Goal: Task Accomplishment & Management: Manage account settings

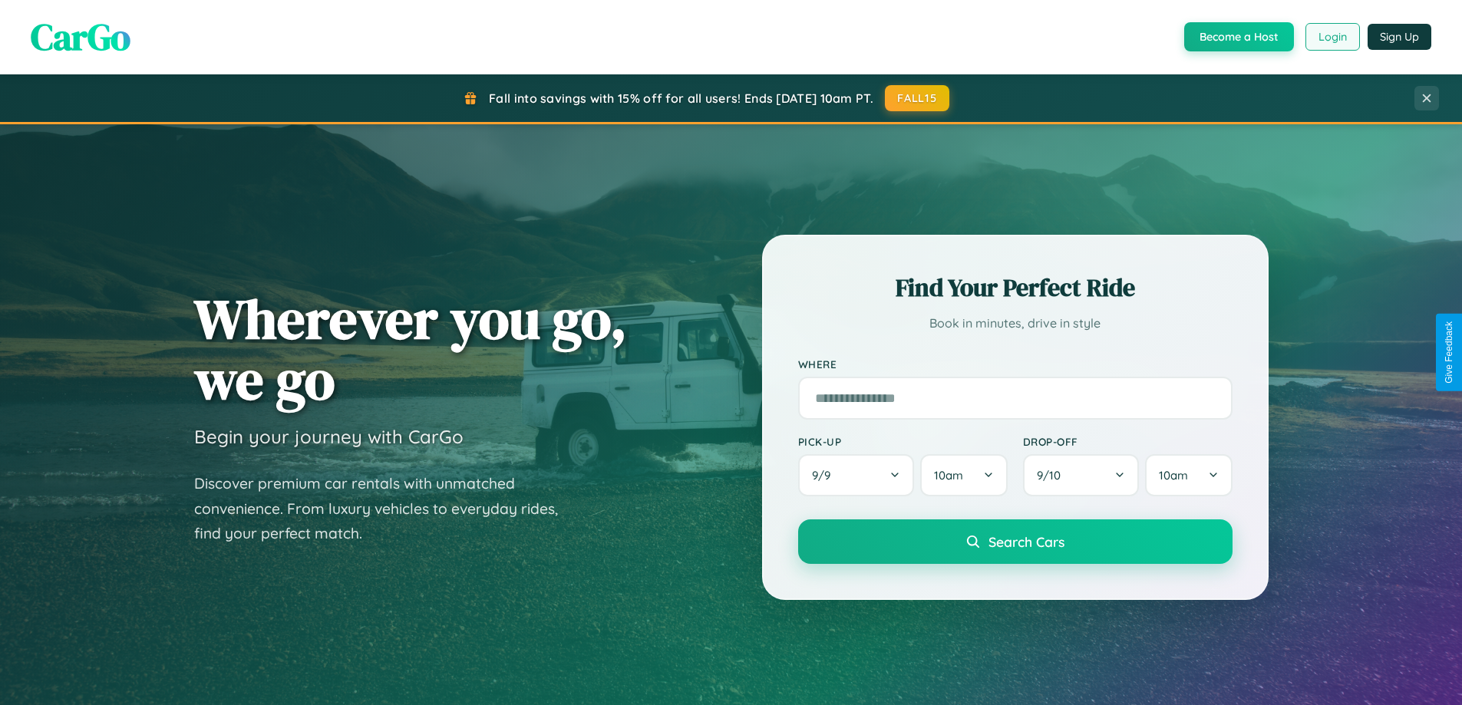
click at [1331, 37] on button "Login" at bounding box center [1332, 37] width 54 height 28
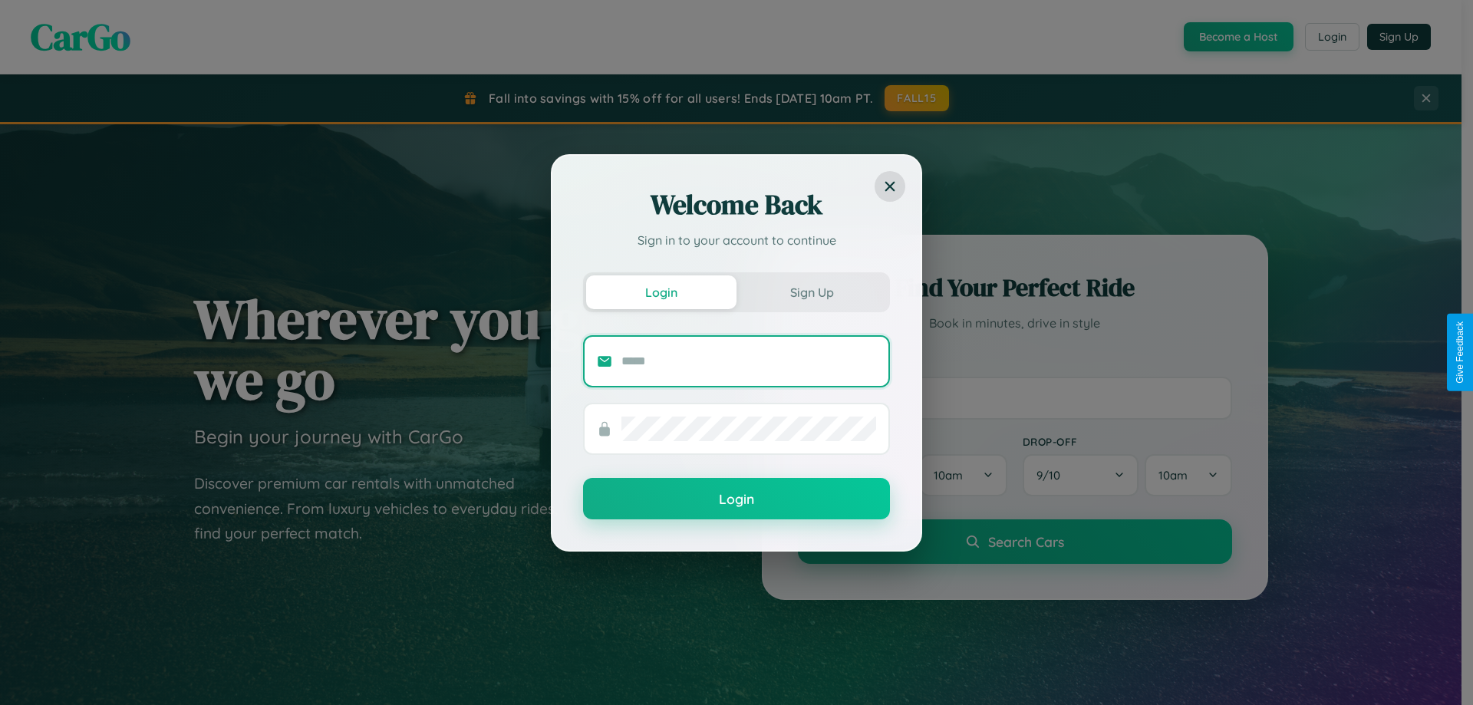
click at [749, 361] on input "text" at bounding box center [749, 361] width 255 height 25
type input "**********"
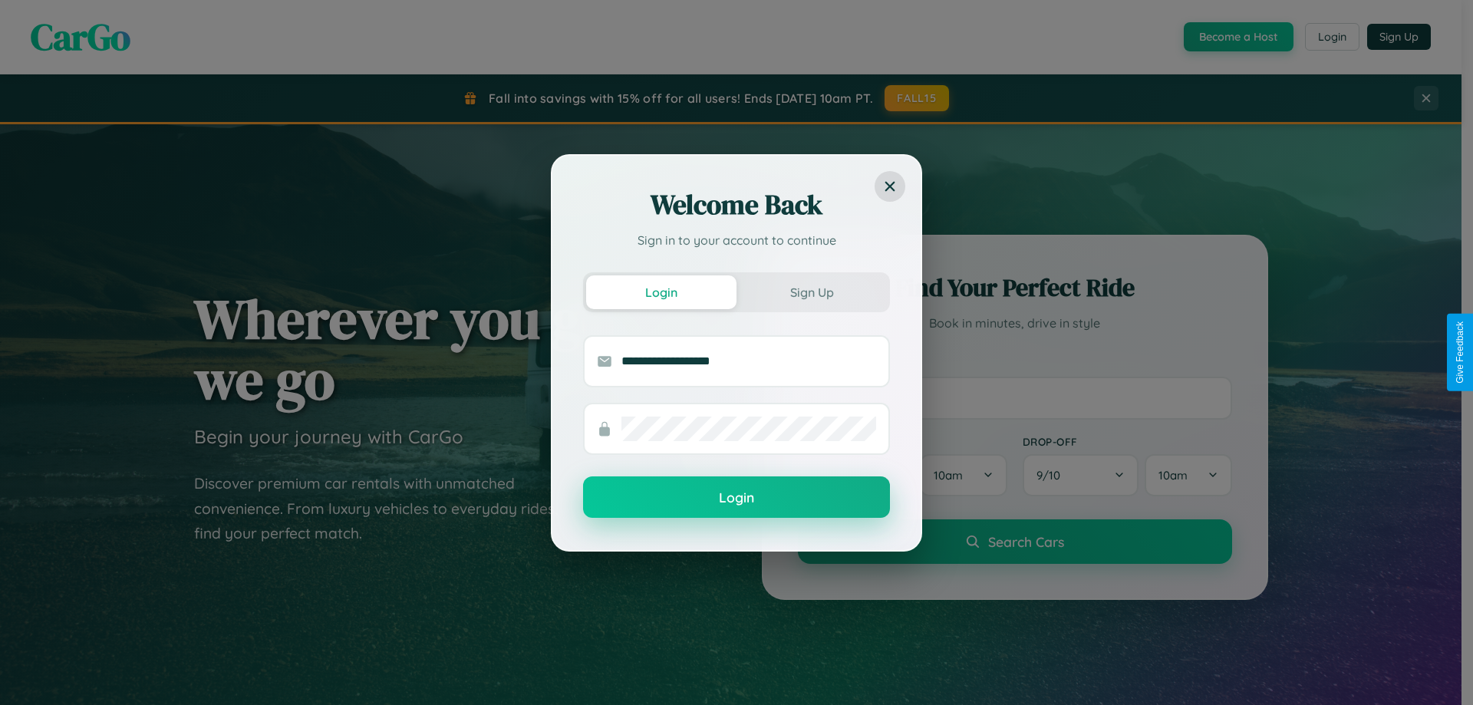
click at [737, 498] on button "Login" at bounding box center [736, 497] width 307 height 41
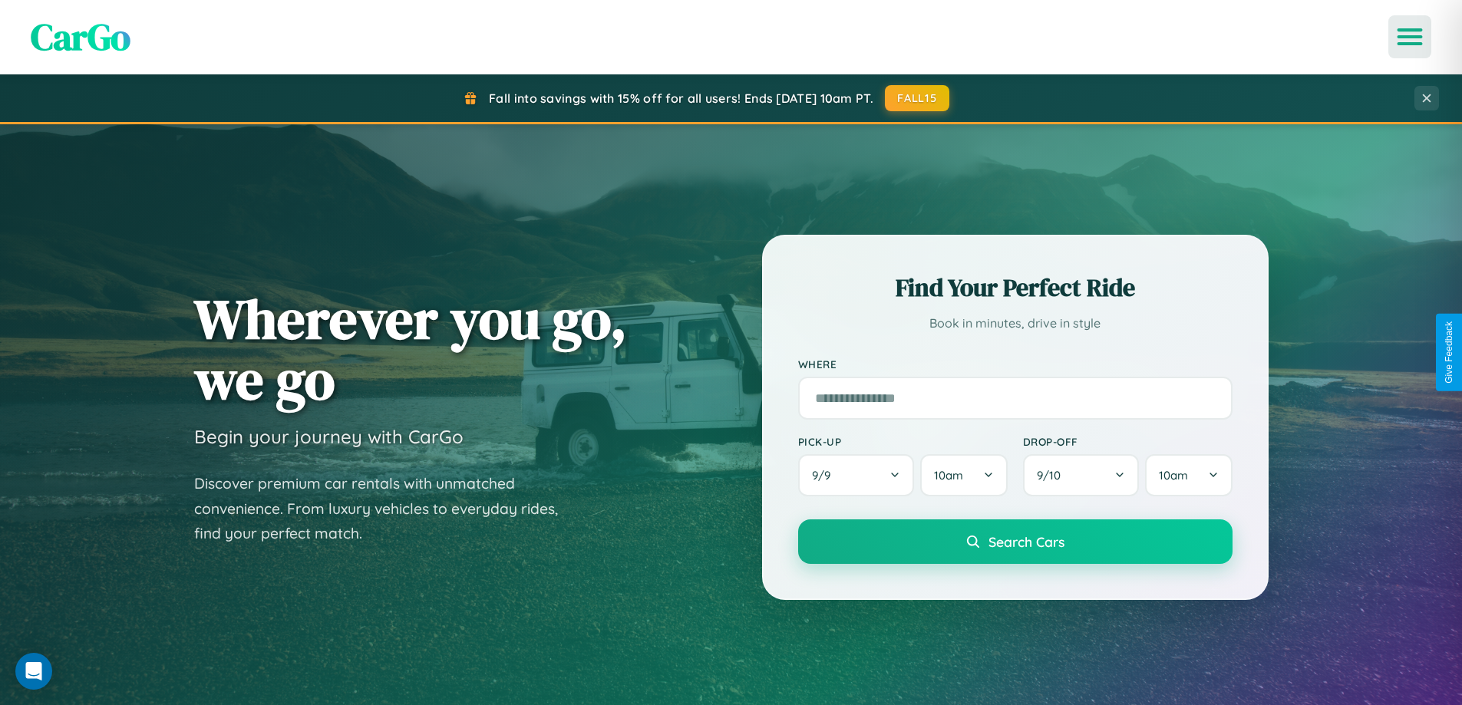
click at [1410, 37] on icon "Open menu" at bounding box center [1410, 37] width 22 height 14
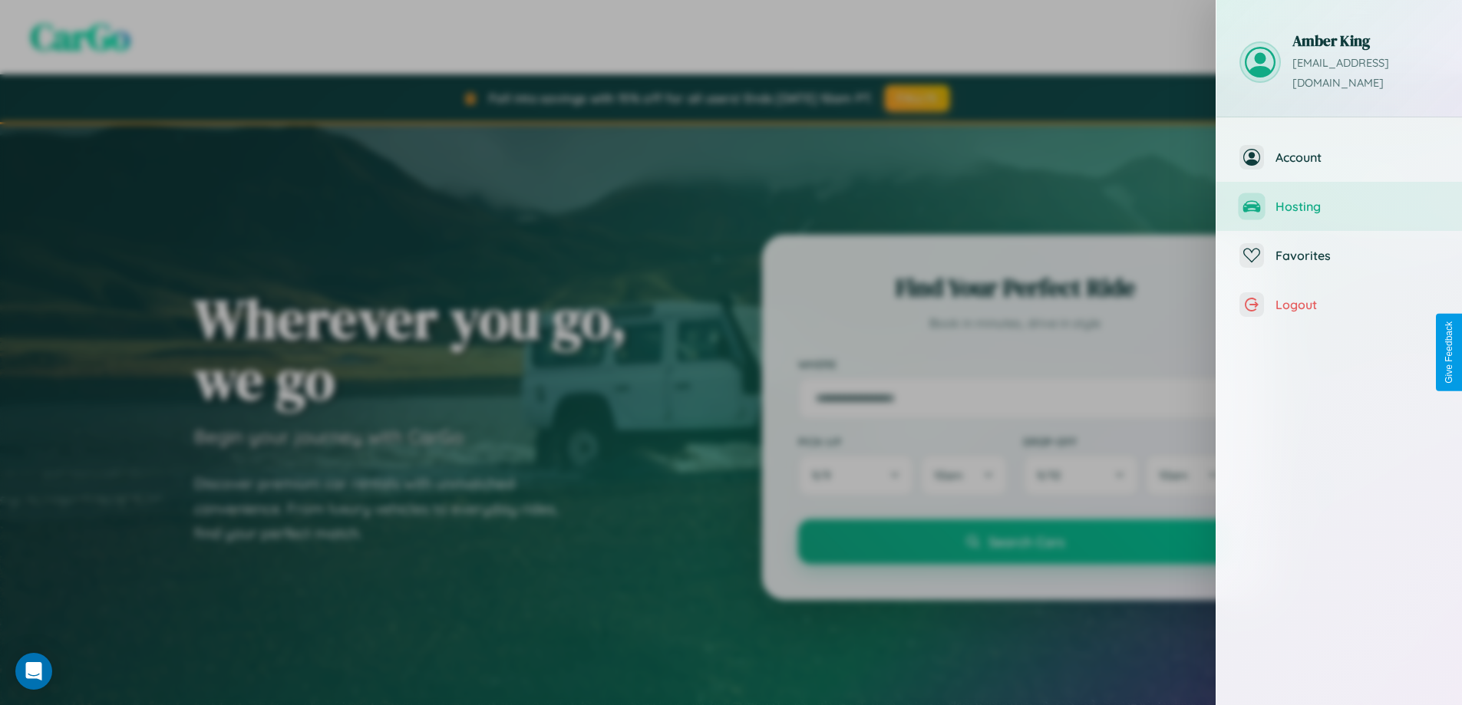
click at [1339, 199] on span "Hosting" at bounding box center [1356, 206] width 163 height 15
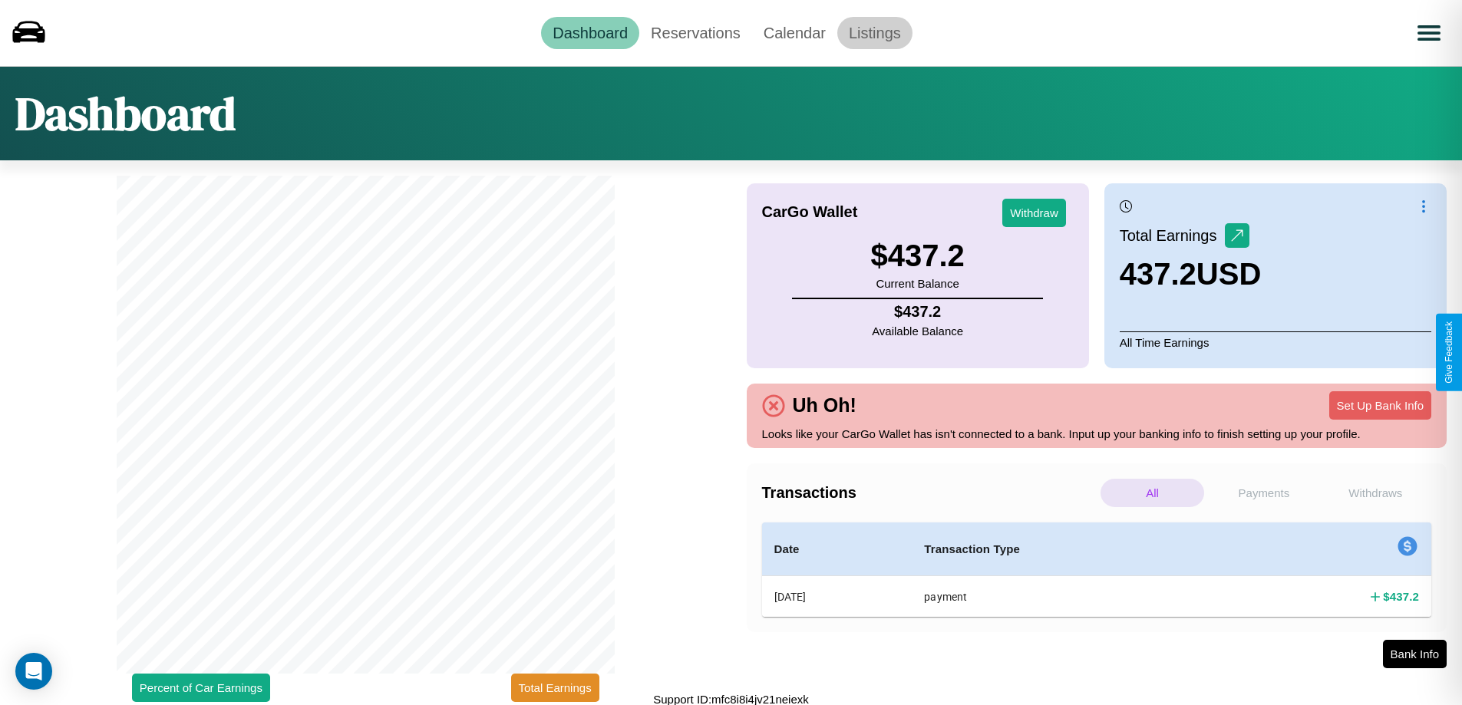
click at [874, 32] on link "Listings" at bounding box center [874, 33] width 75 height 32
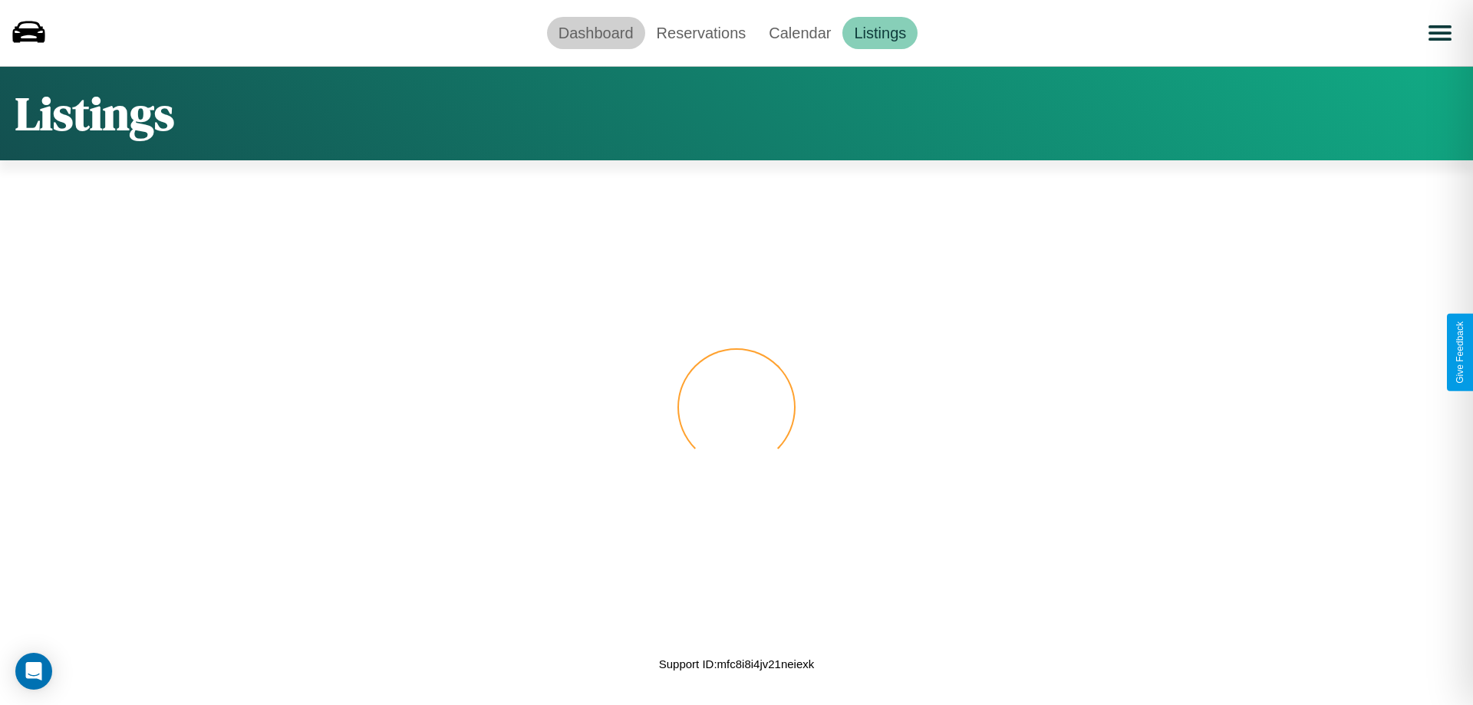
click at [595, 32] on link "Dashboard" at bounding box center [596, 33] width 98 height 32
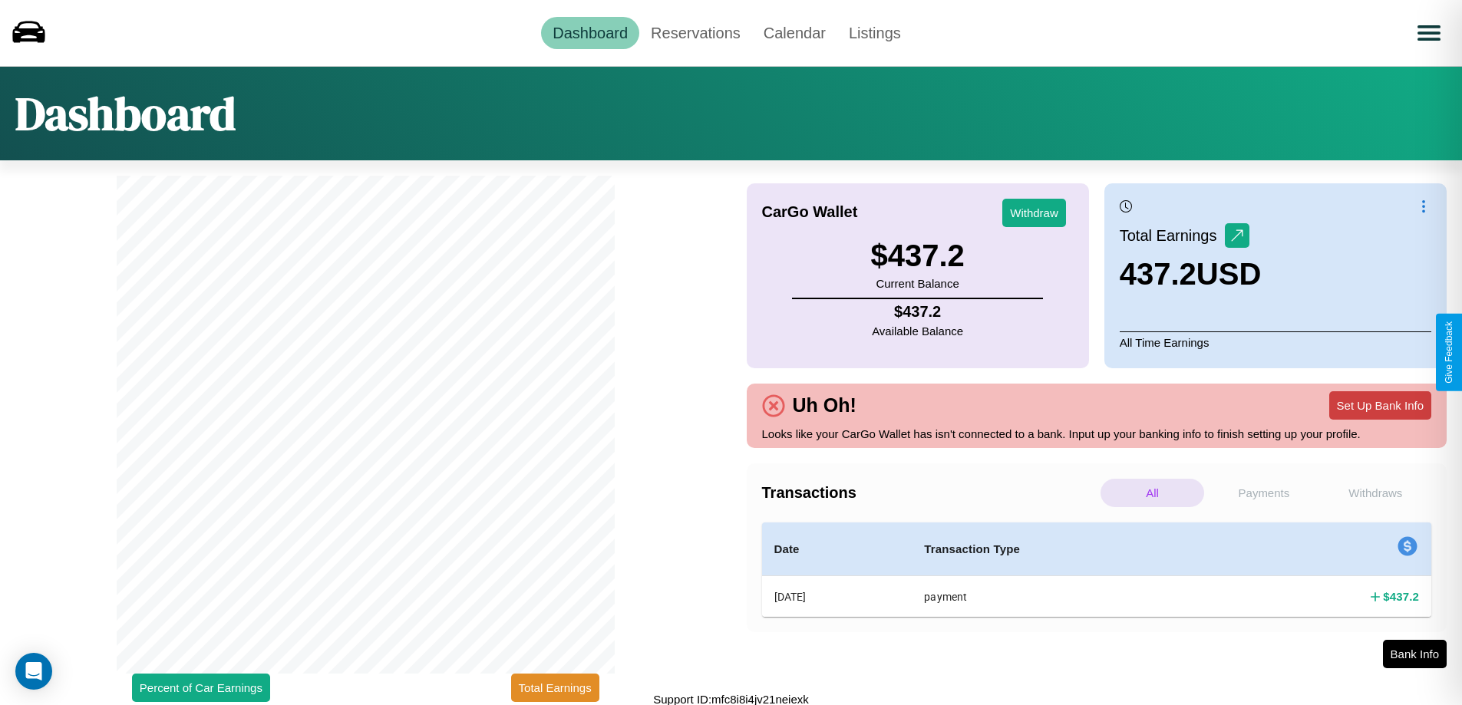
click at [1380, 405] on button "Set Up Bank Info" at bounding box center [1380, 405] width 102 height 28
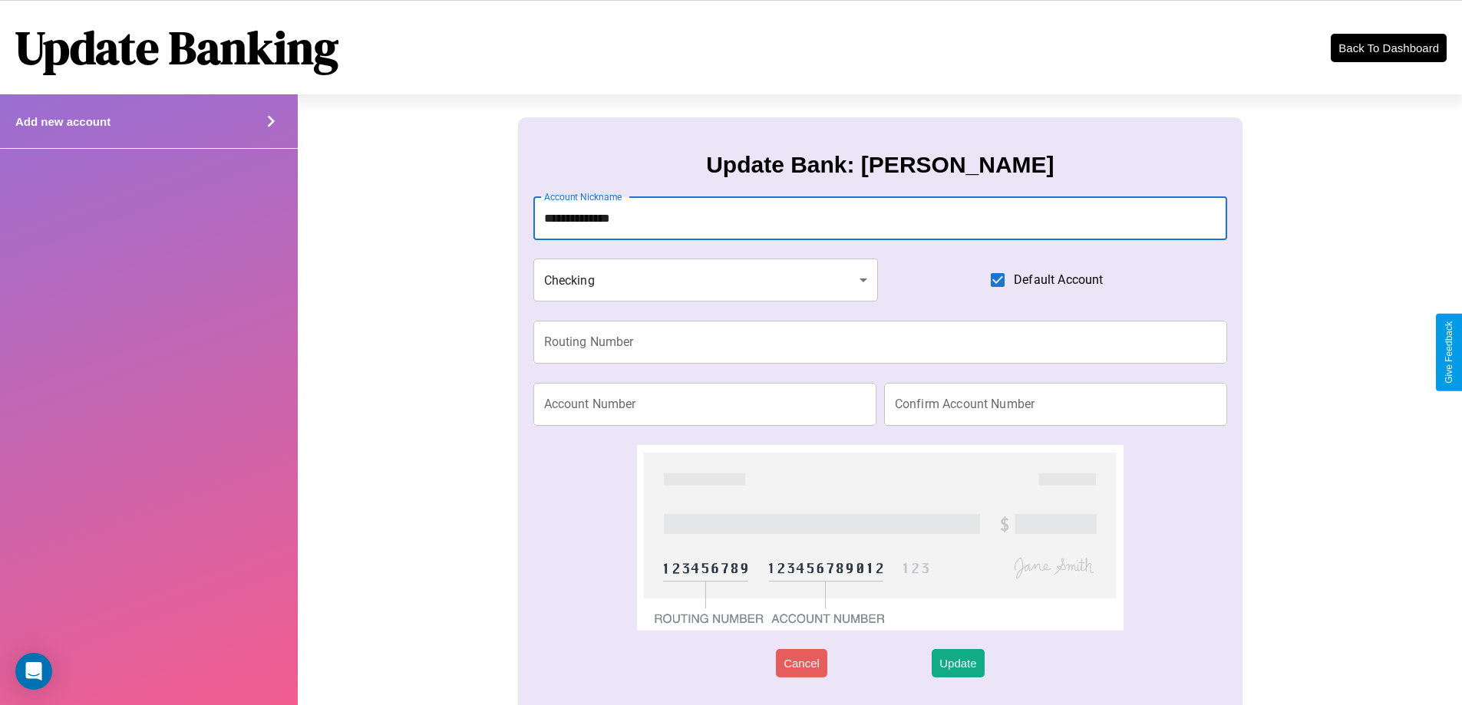
type input "**********"
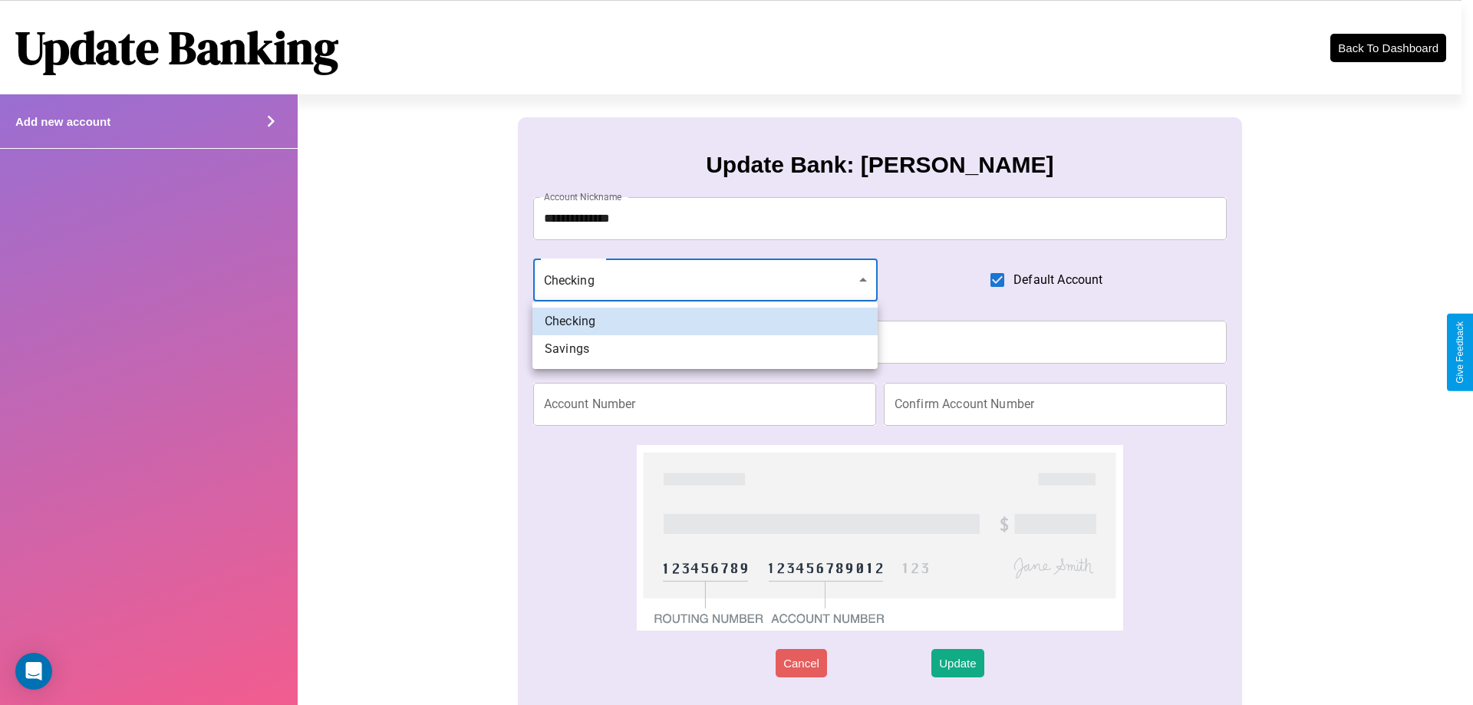
click at [705, 280] on div at bounding box center [736, 352] width 1473 height 705
